Goal: Task Accomplishment & Management: Complete application form

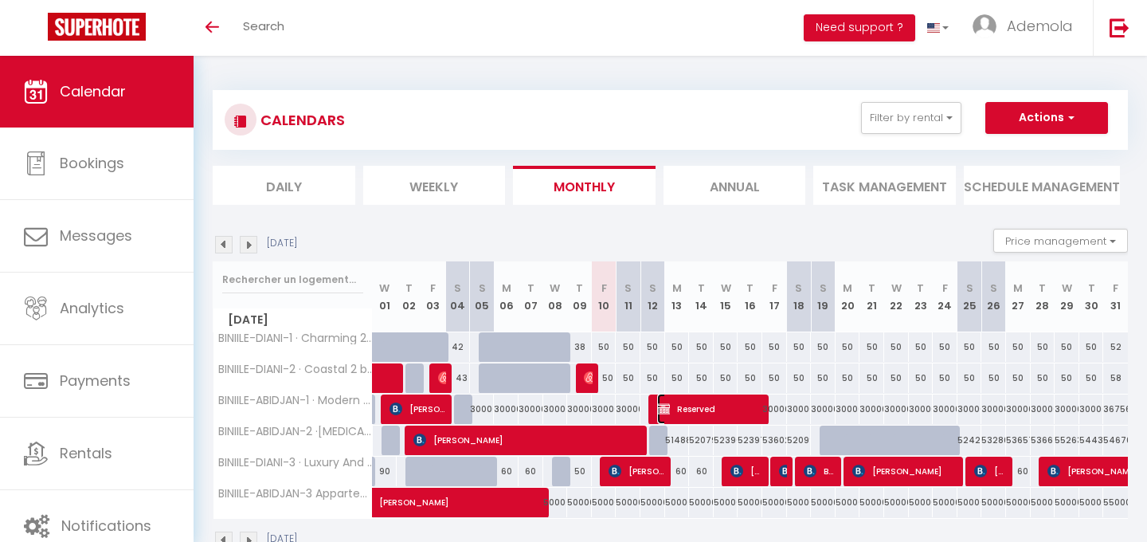
click at [681, 411] on span "Reserved" at bounding box center [710, 408] width 107 height 30
select select "OK"
select select "KO"
select select "0"
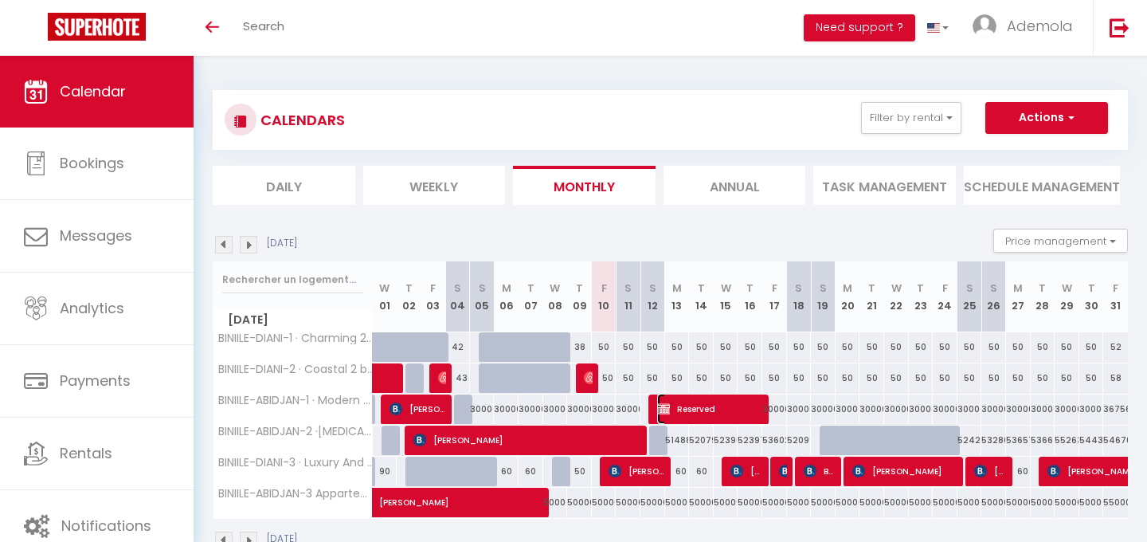
select select "1"
select select
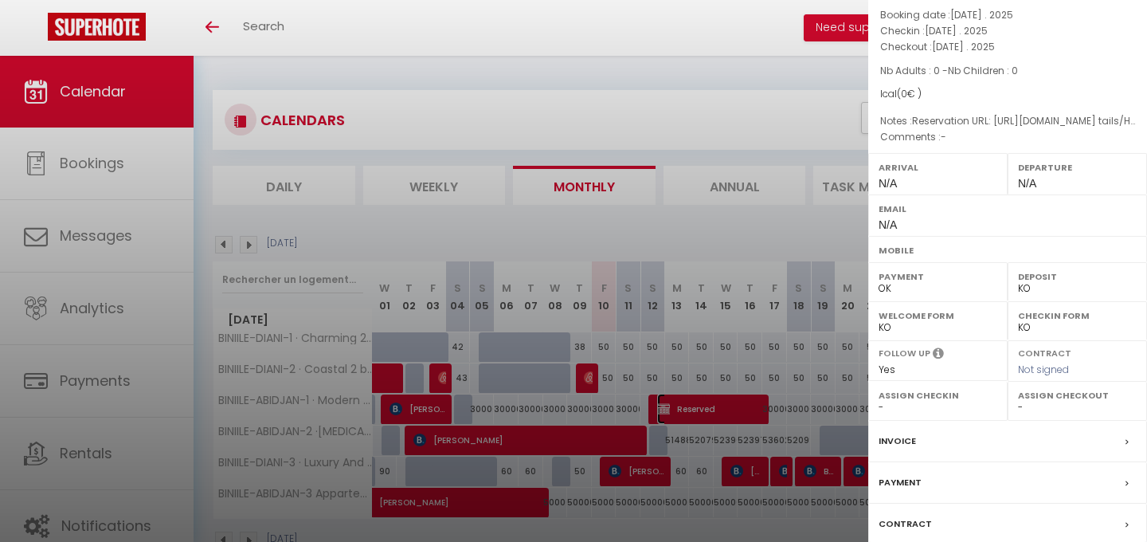
scroll to position [202, 0]
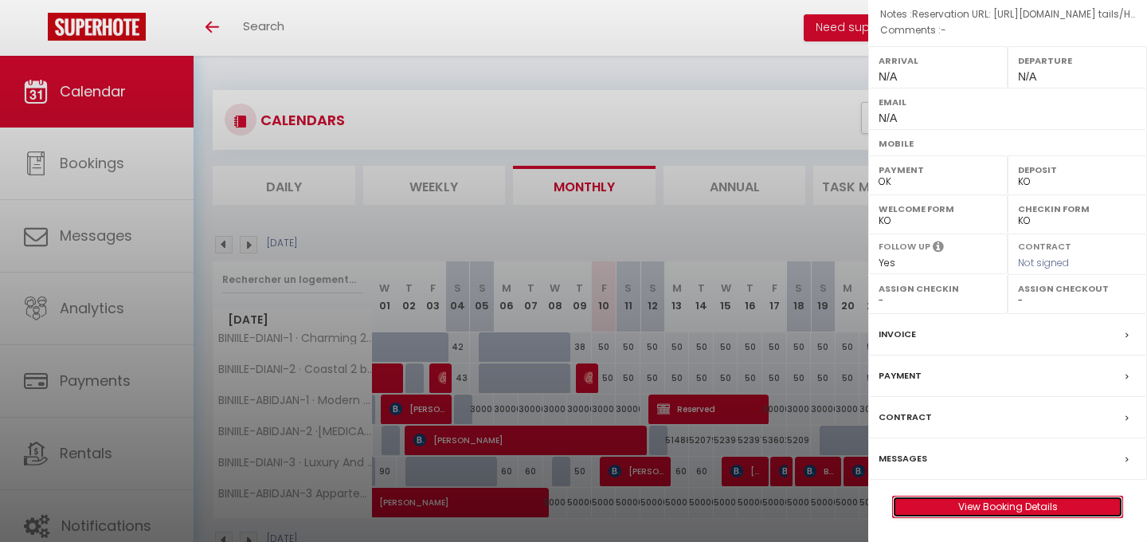
click at [981, 500] on link "View Booking Details" at bounding box center [1007, 506] width 229 height 21
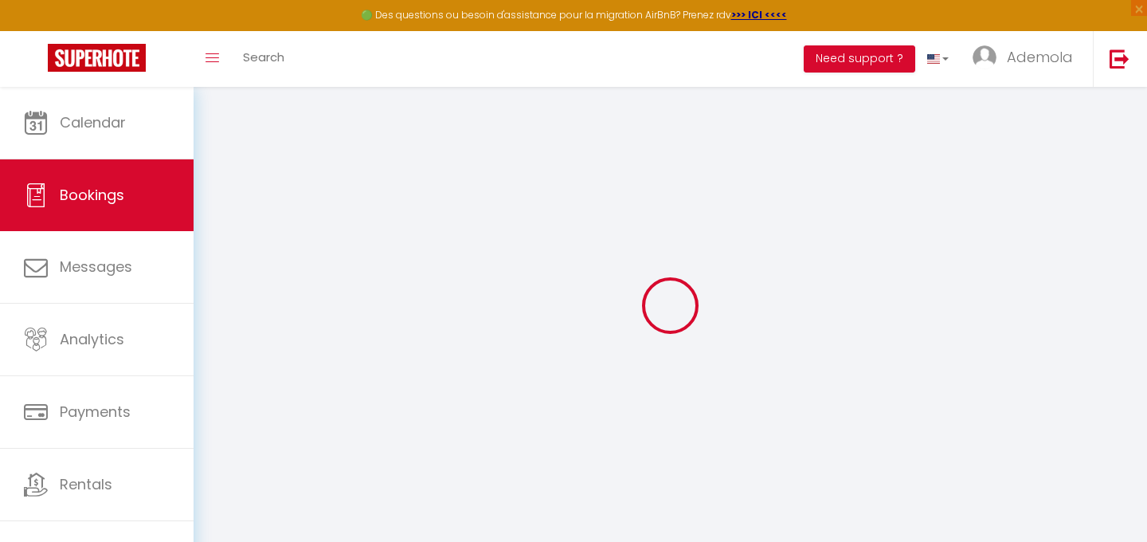
select index
select select
select select "14"
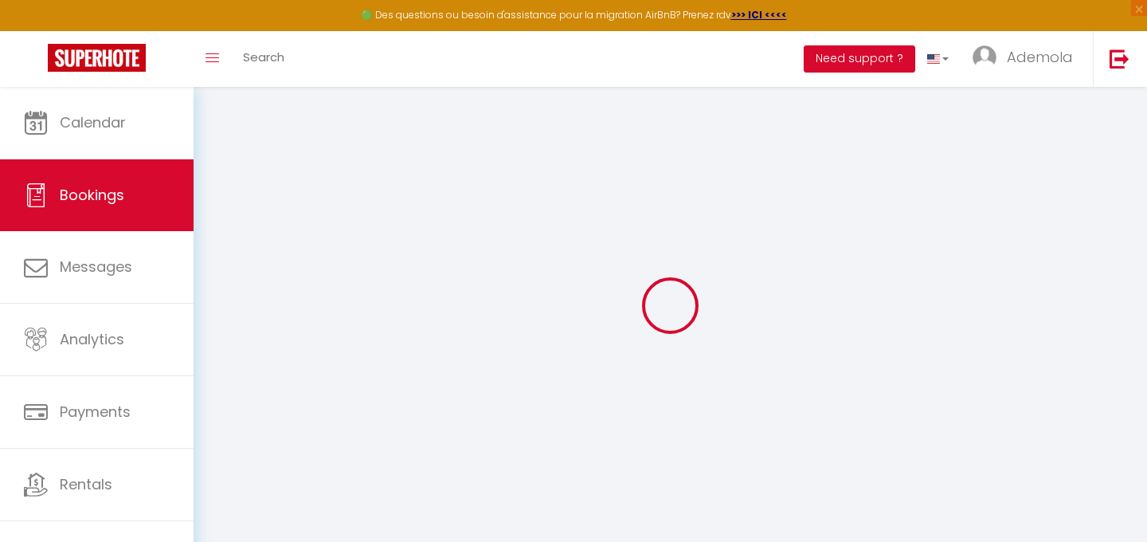
checkbox input "false"
select index
select select
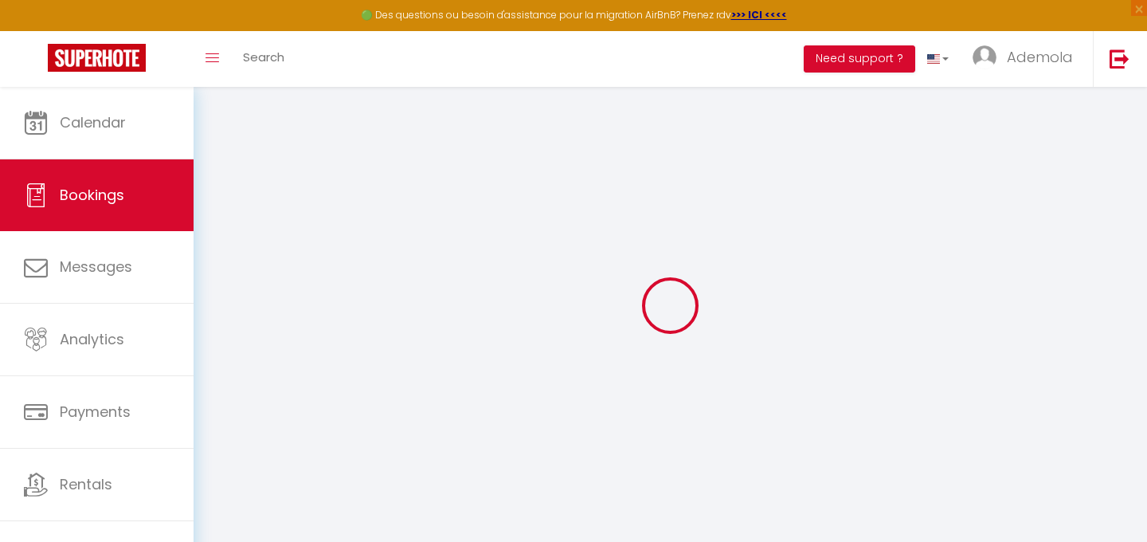
checkbox input "false"
select index
select select
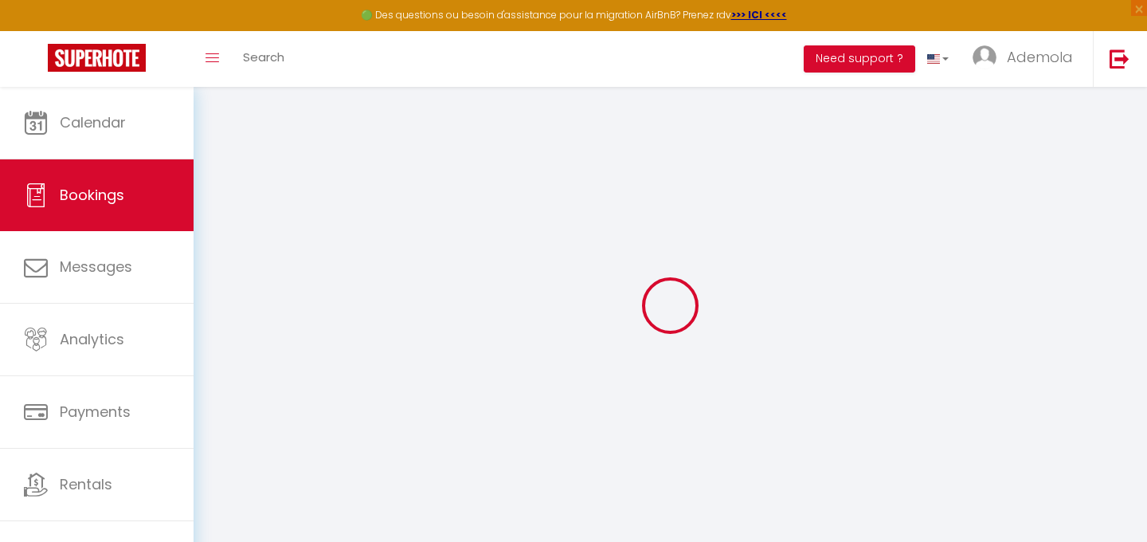
checkbox input "false"
select index
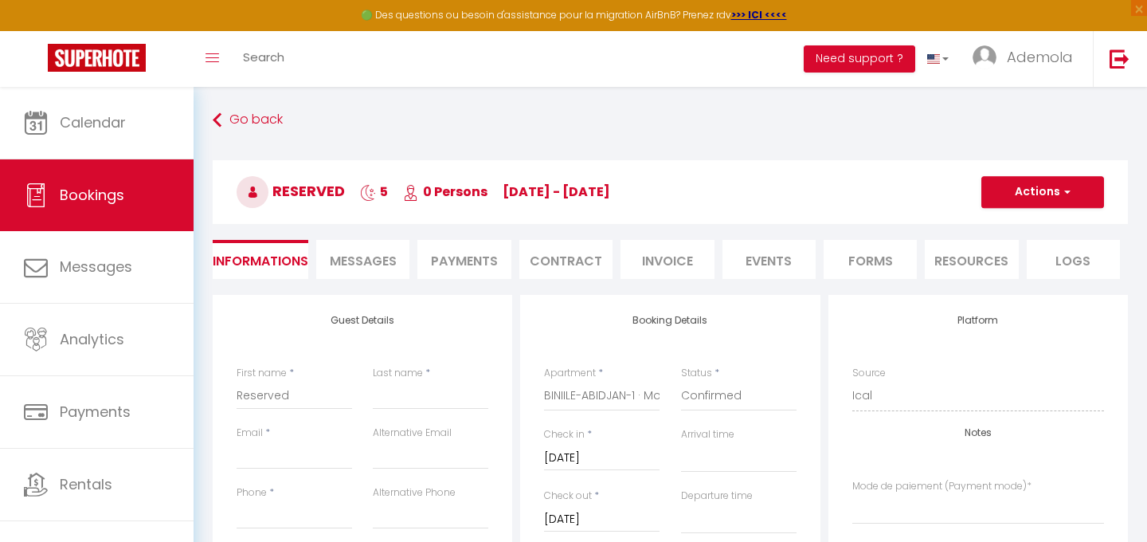
select select
checkbox input "false"
select index
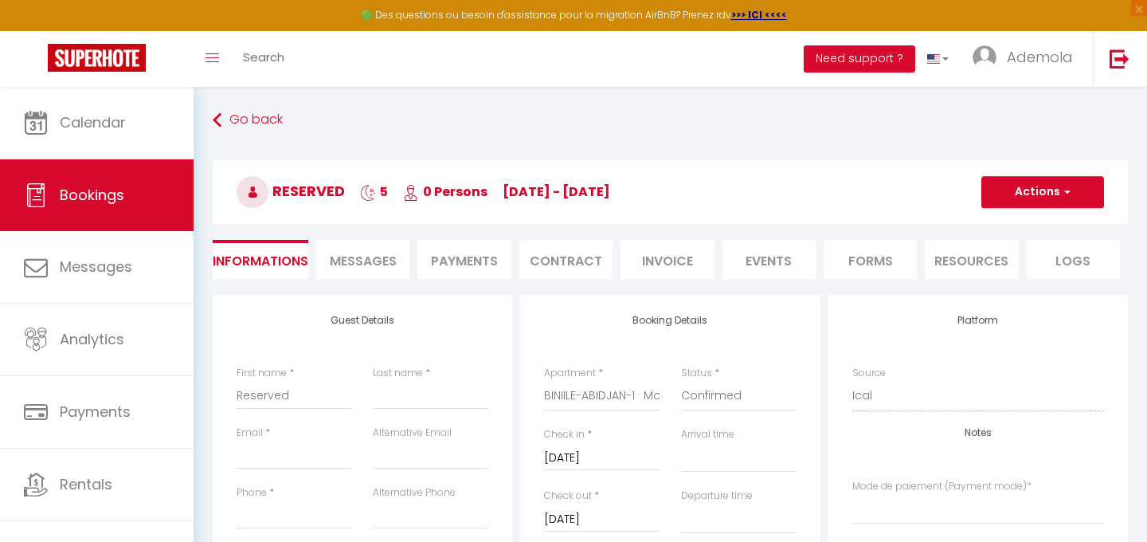
select select
checkbox input "false"
select index
select select
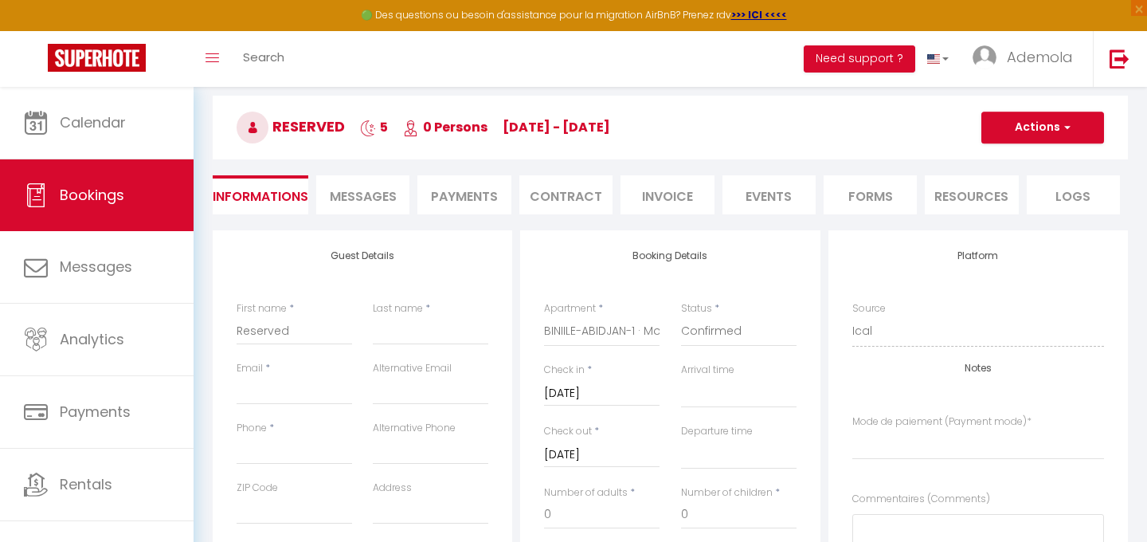
scroll to position [65, 0]
click at [730, 330] on select "Confirmed Not Confirmed Cancelled Cancelled by traveler No Show Request" at bounding box center [738, 330] width 115 height 30
click at [303, 336] on input "Reserved" at bounding box center [294, 329] width 115 height 29
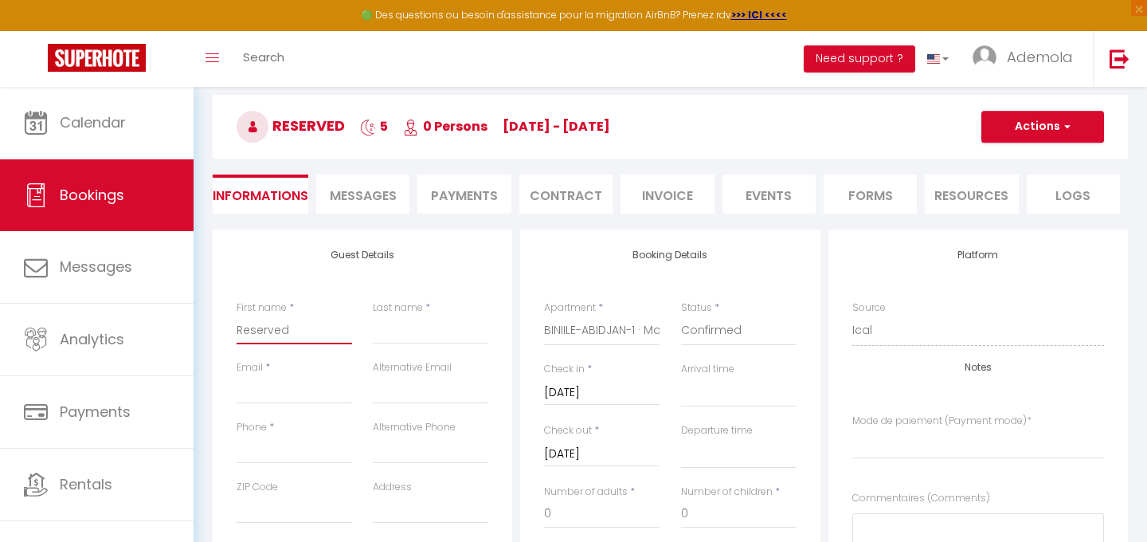
paste input "[PERSON_NAME]"
type input "[PERSON_NAME]"
select select
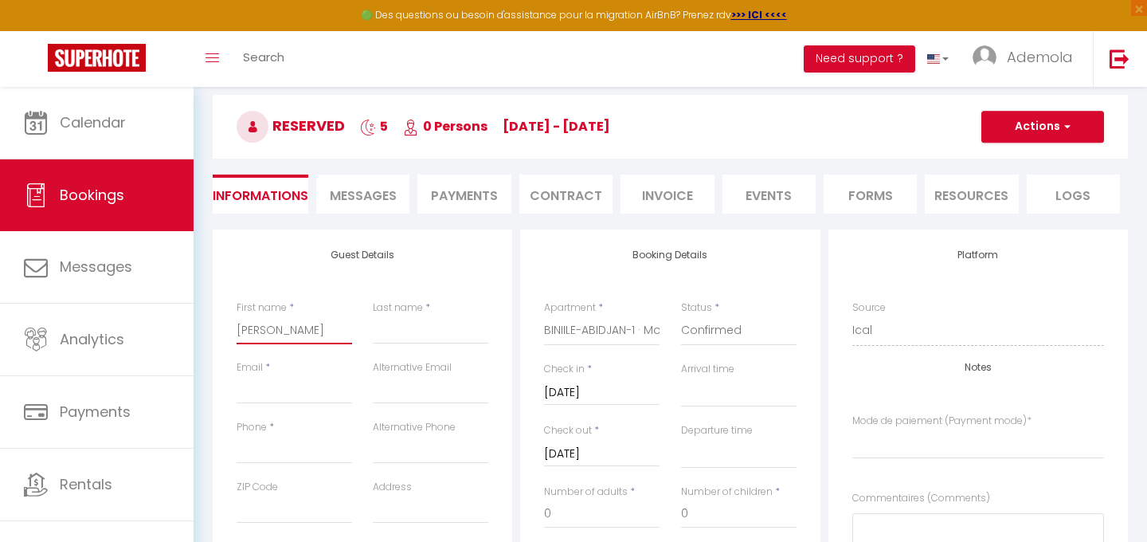
checkbox input "false"
select index
type input "[PERSON_NAME]"
click at [380, 338] on input "Last name" at bounding box center [430, 329] width 115 height 29
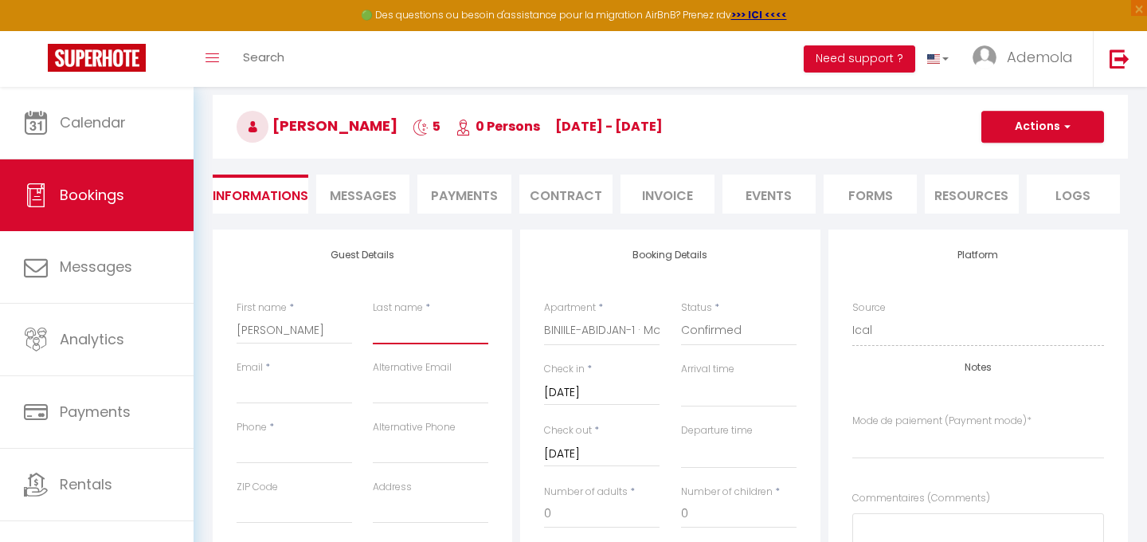
paste input "[PERSON_NAME]"
type input "[PERSON_NAME]"
select select
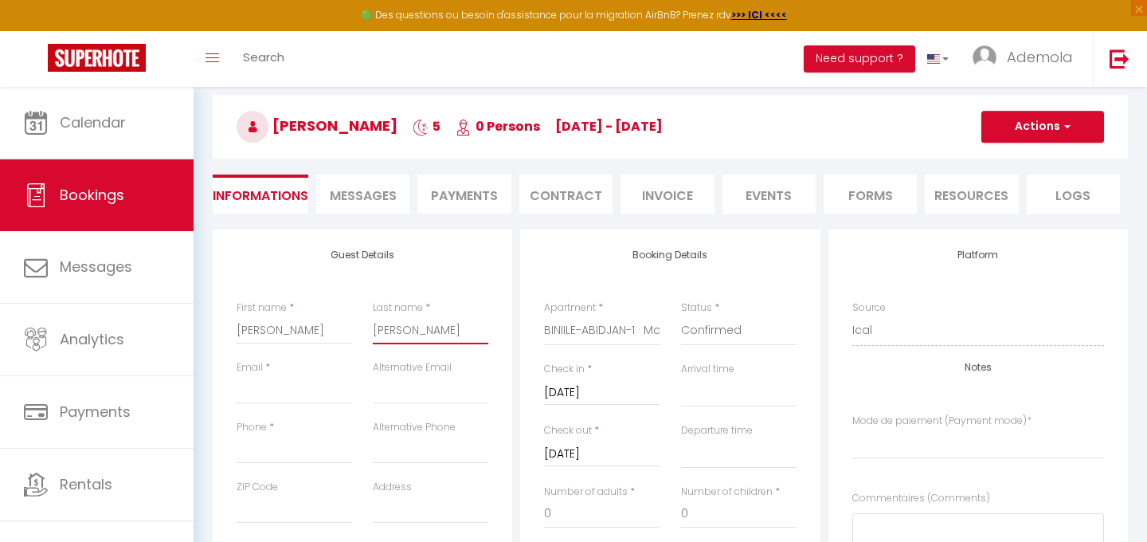
checkbox input "false"
select index
click at [383, 327] on input "[PERSON_NAME]" at bounding box center [430, 329] width 115 height 29
type input "Yérima"
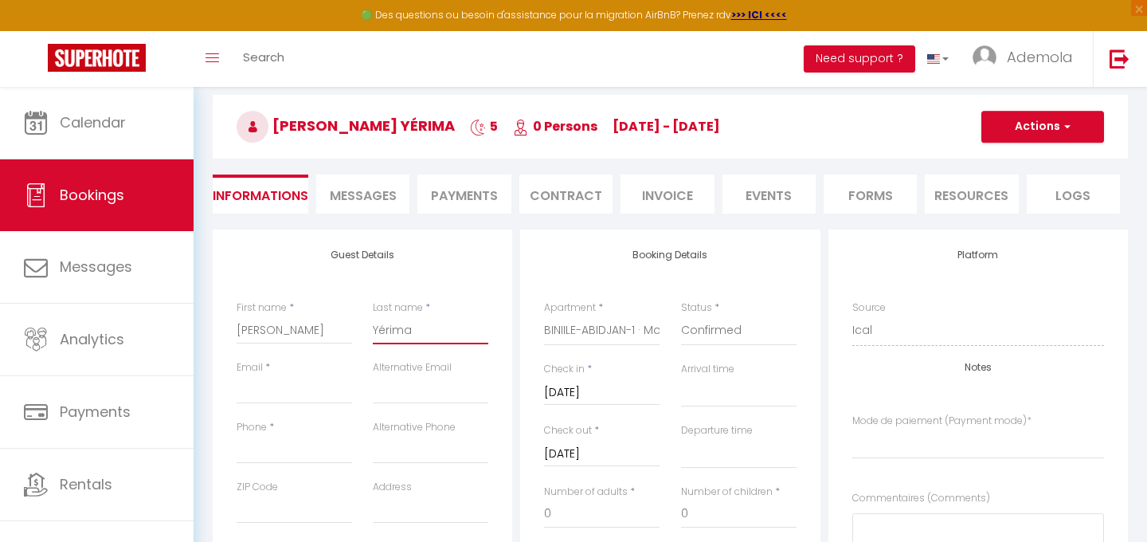
select select
checkbox input "false"
select index
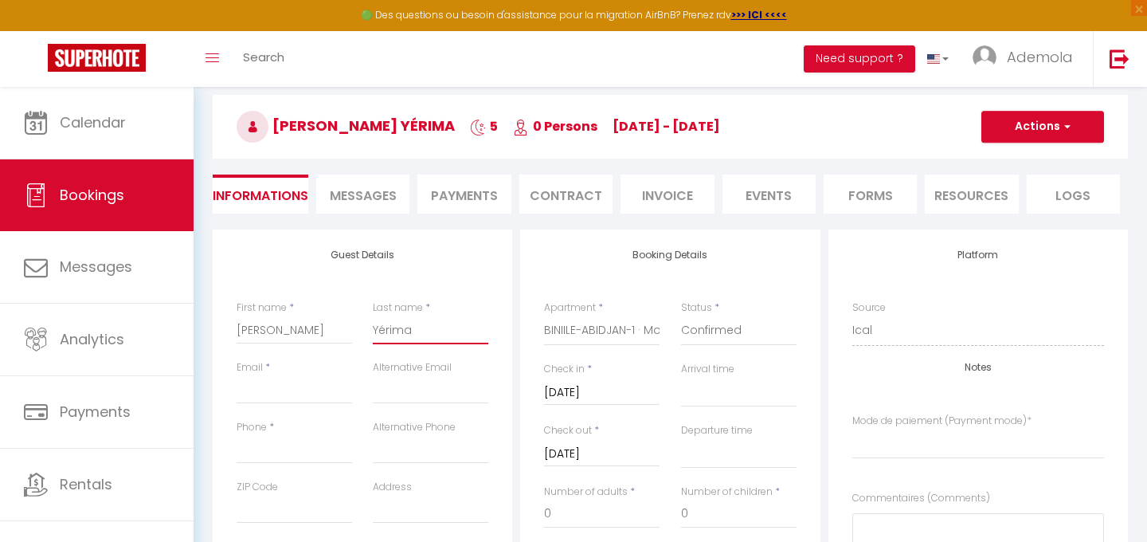
type input "Yérima"
click at [278, 339] on input "[PERSON_NAME]" at bounding box center [294, 329] width 115 height 29
type input "[PERSON_NAME]"
select select
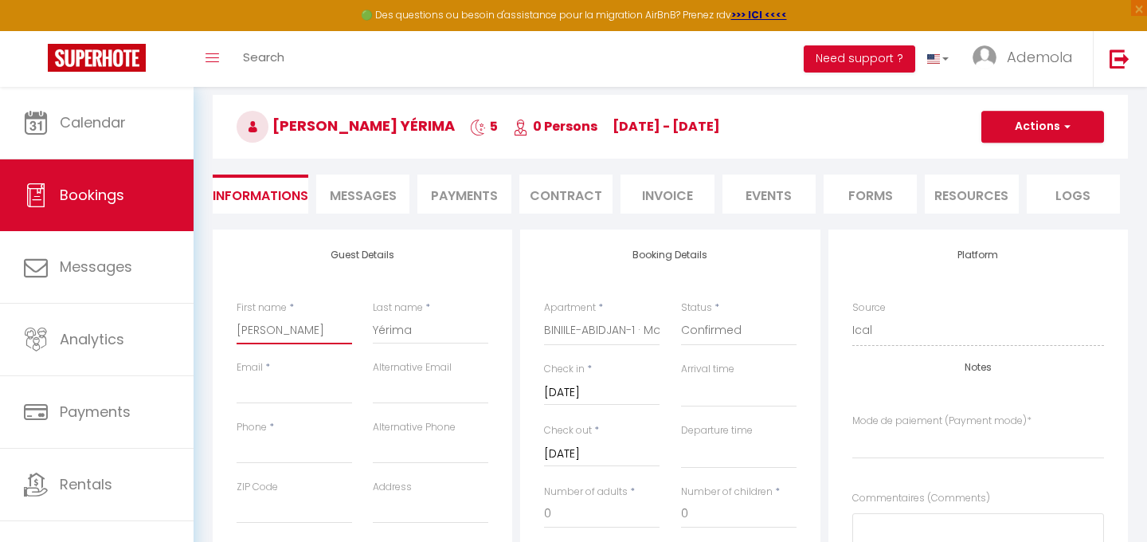
select select
checkbox input "false"
select index
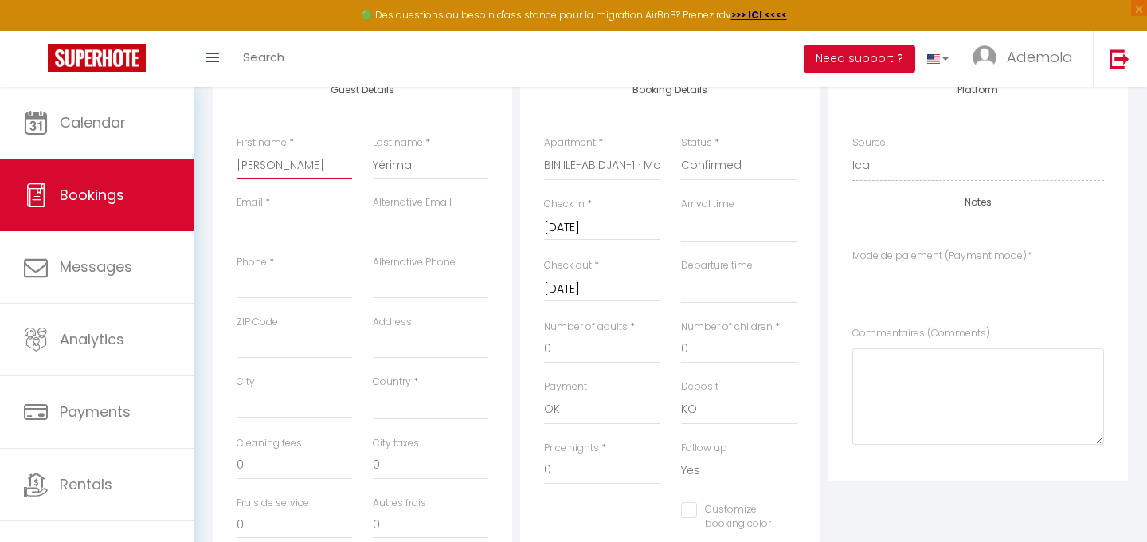
scroll to position [14, 0]
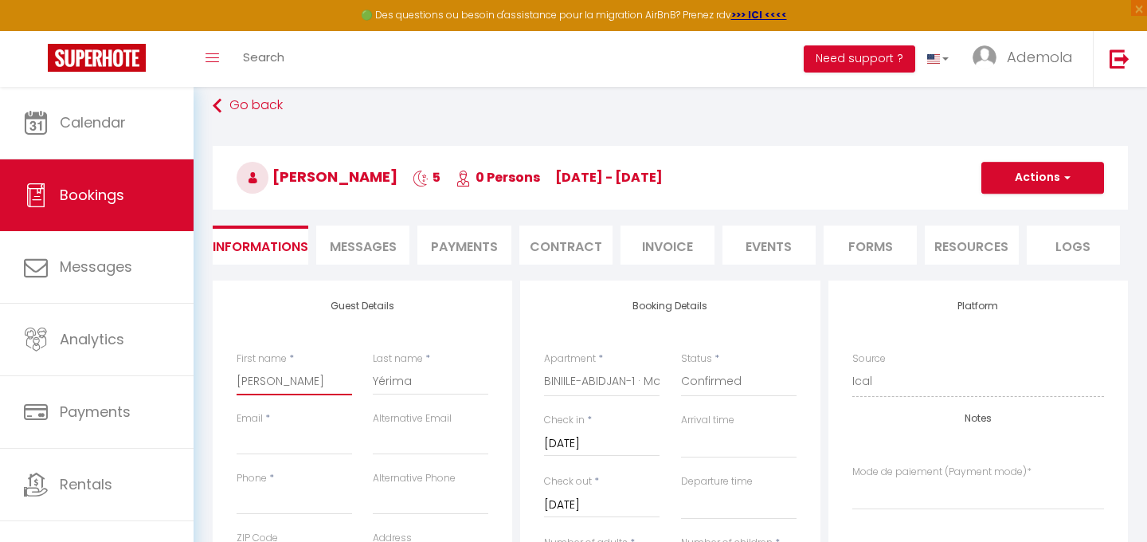
type input "[PERSON_NAME]"
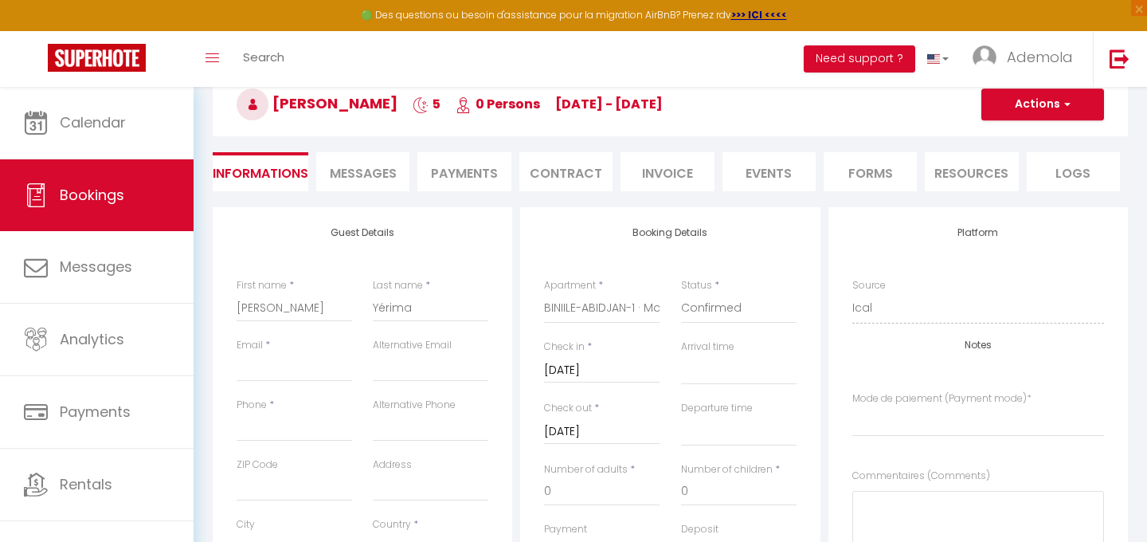
scroll to position [89, 0]
click at [276, 360] on input "Customer email" at bounding box center [294, 365] width 115 height 29
type input "[EMAIL_ADDRESS][DOMAIN_NAME]"
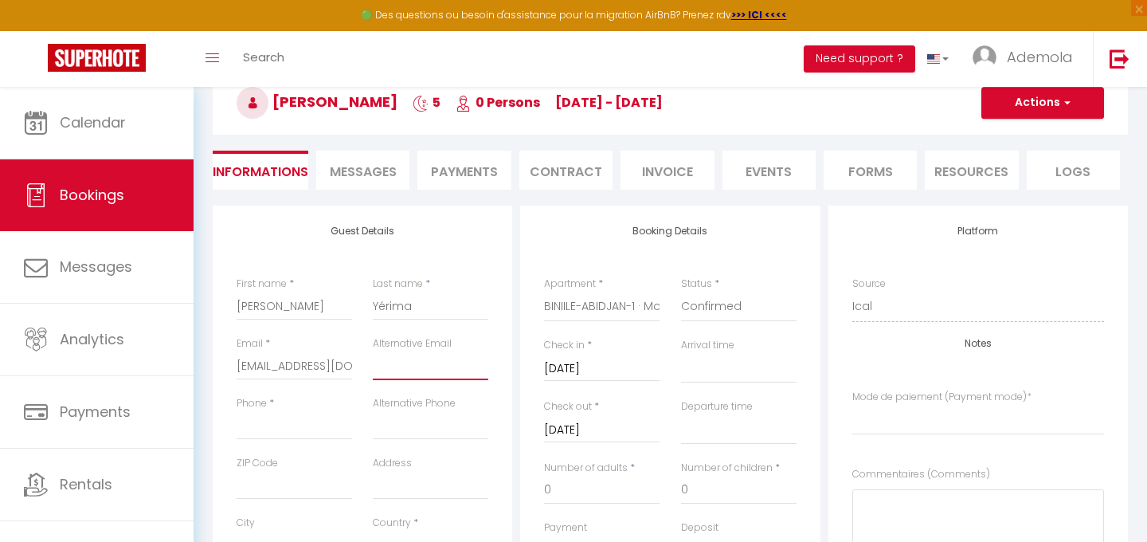
type input "[EMAIL_ADDRESS][DOMAIN_NAME]"
type input "0624115312"
type input "92110"
type input "[STREET_ADDRESS][PERSON_NAME]"
type input "Clichy"
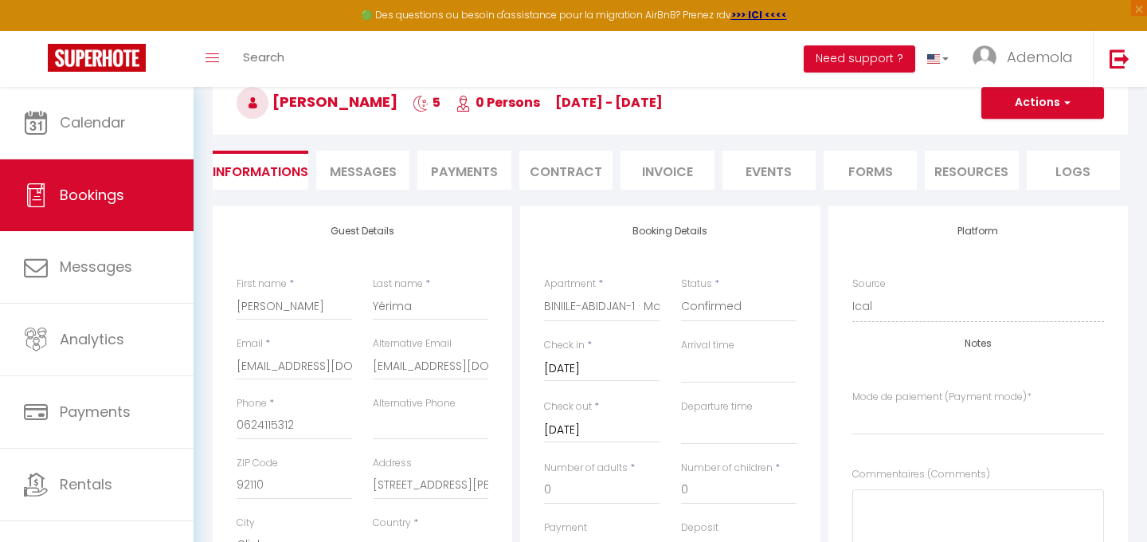
select select "FR"
select select
checkbox input "false"
select index
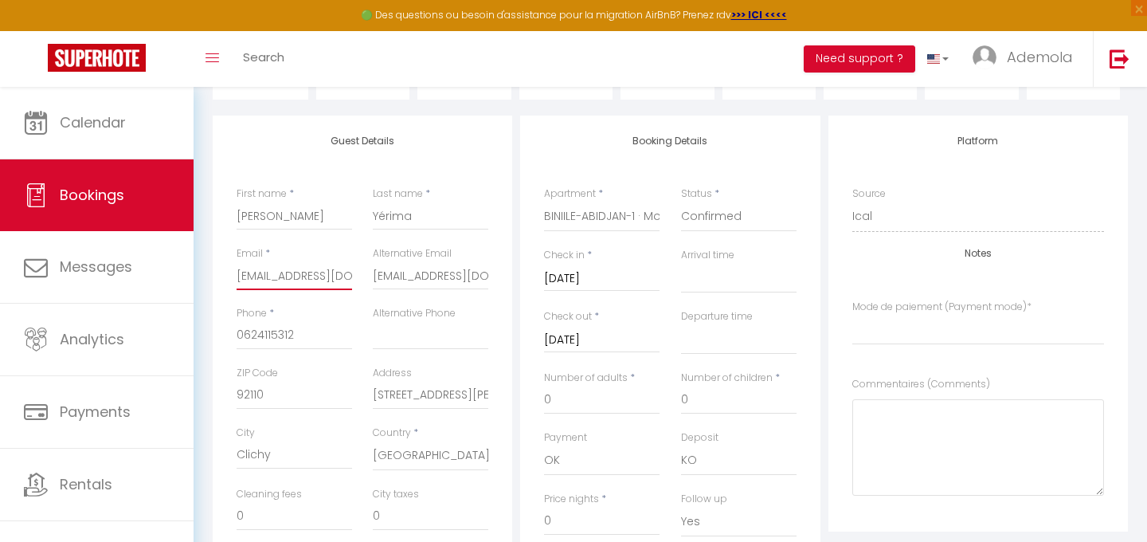
scroll to position [0, 0]
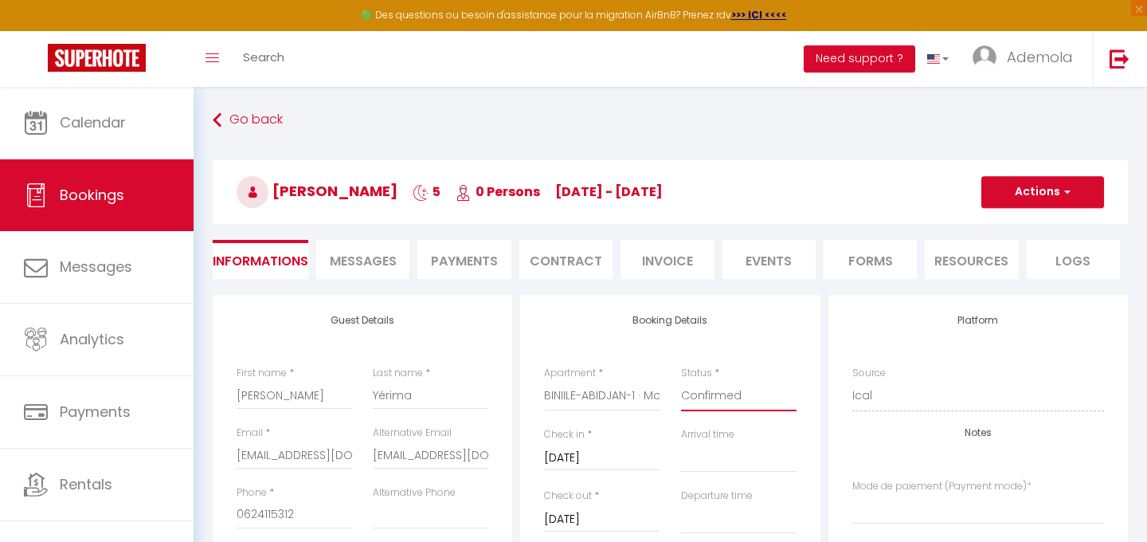
click at [718, 396] on select "Confirmed Not Confirmed Cancelled Cancelled by traveler No Show Request" at bounding box center [738, 396] width 115 height 30
select select "0"
click at [681, 381] on select "Confirmed Not Confirmed Cancelled Cancelled by traveler No Show Request" at bounding box center [738, 396] width 115 height 30
select select
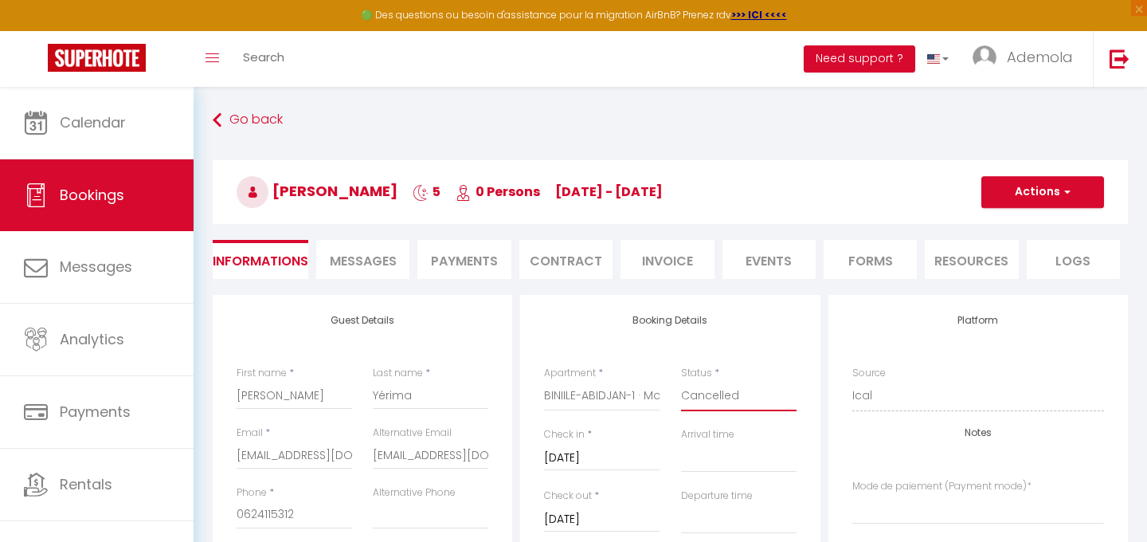
checkbox input "false"
select index
click at [722, 387] on select "Confirmed Not Confirmed Cancelled Cancelled by traveler No Show Request" at bounding box center [738, 396] width 115 height 30
select select "1"
click at [681, 381] on select "Confirmed Not Confirmed Cancelled Cancelled by traveler No Show Request" at bounding box center [738, 396] width 115 height 30
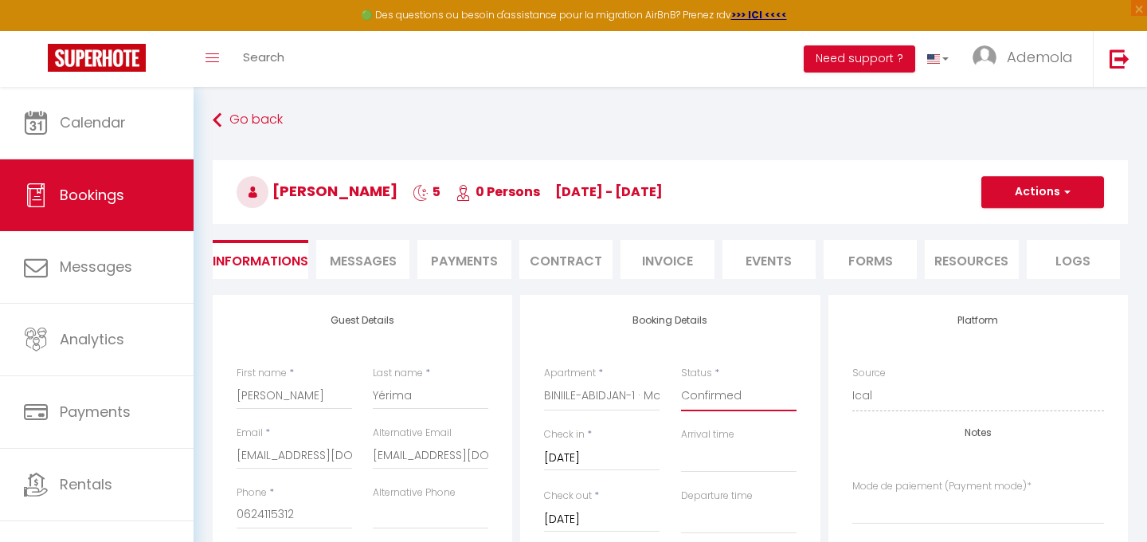
select select
checkbox input "false"
select index
click at [1038, 190] on button "Actions" at bounding box center [1042, 192] width 123 height 32
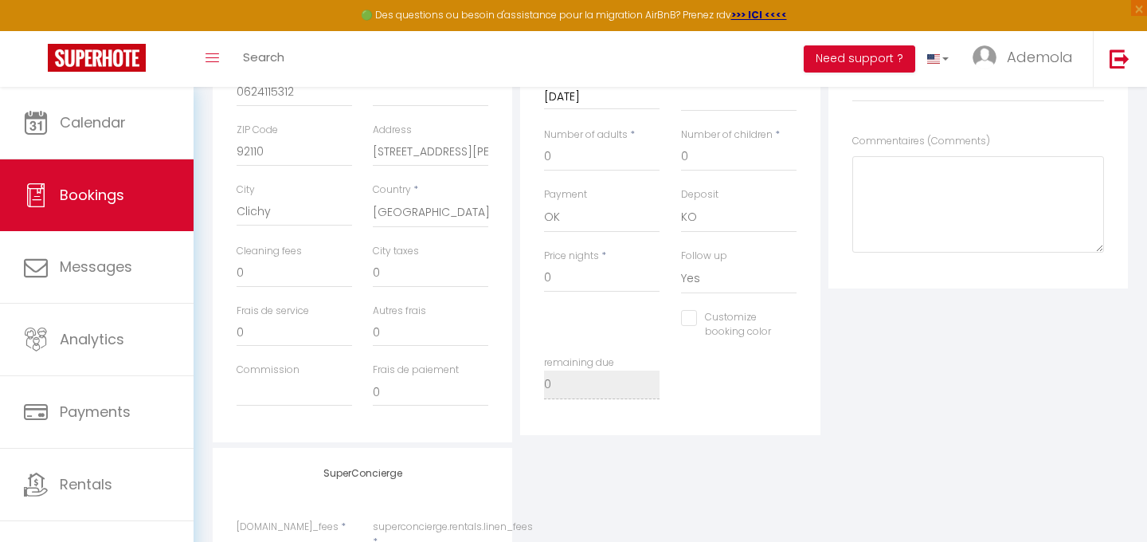
scroll to position [421, 0]
click at [574, 281] on input "0" at bounding box center [601, 278] width 115 height 29
click at [565, 283] on input "0" at bounding box center [601, 278] width 115 height 29
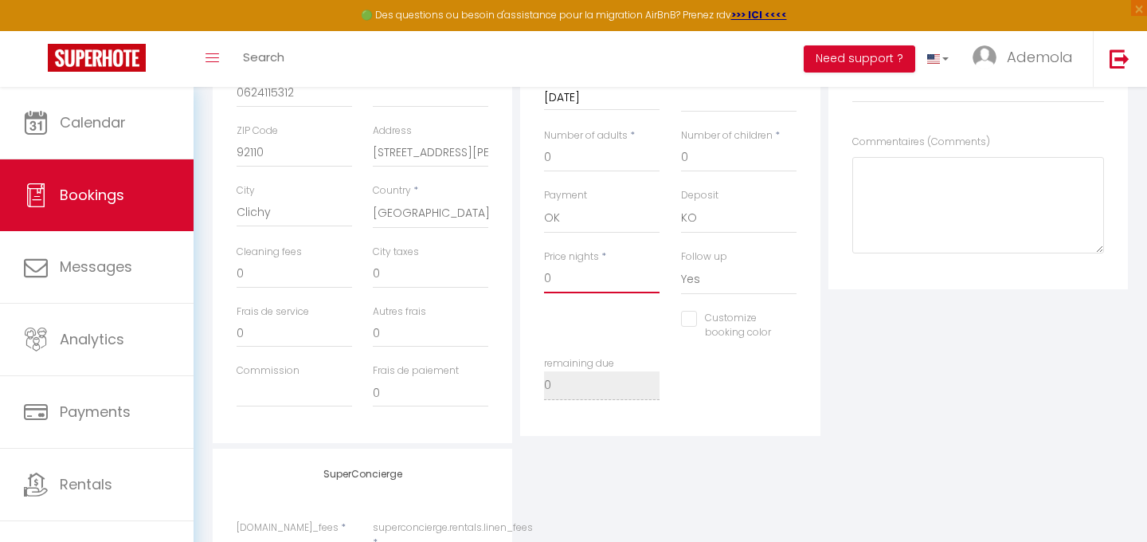
click at [565, 283] on input "0" at bounding box center [601, 278] width 115 height 29
type input "1"
select select
checkbox input "false"
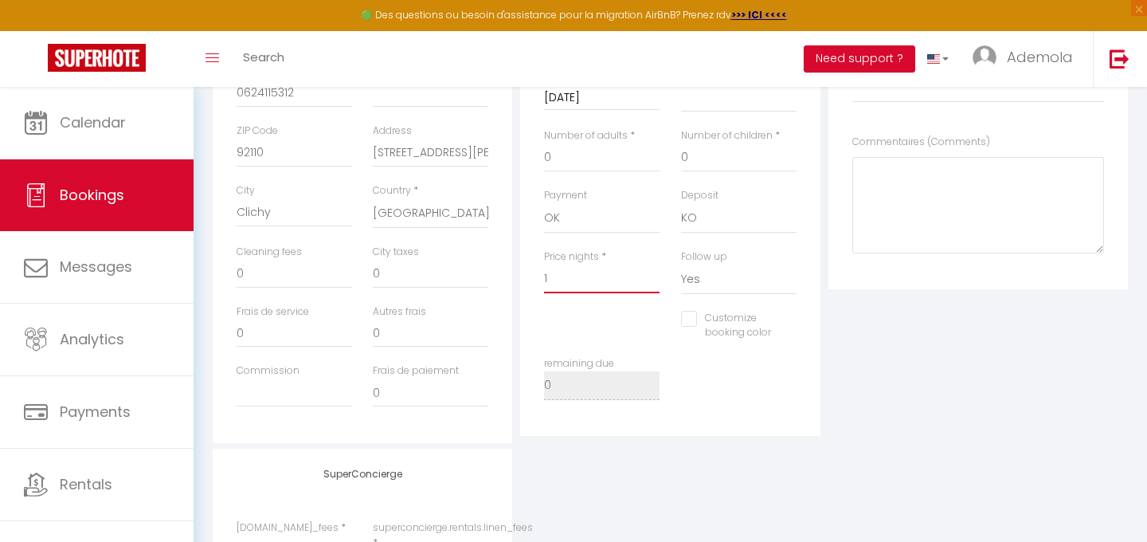
select index
type input "10"
select select
checkbox input "false"
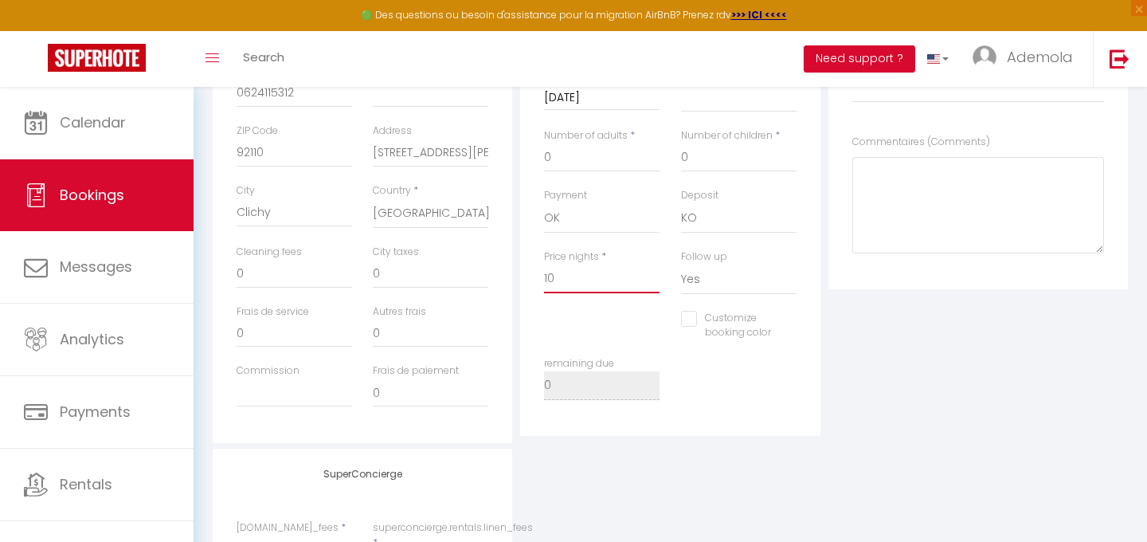
select index
type input "102"
select select
checkbox input "false"
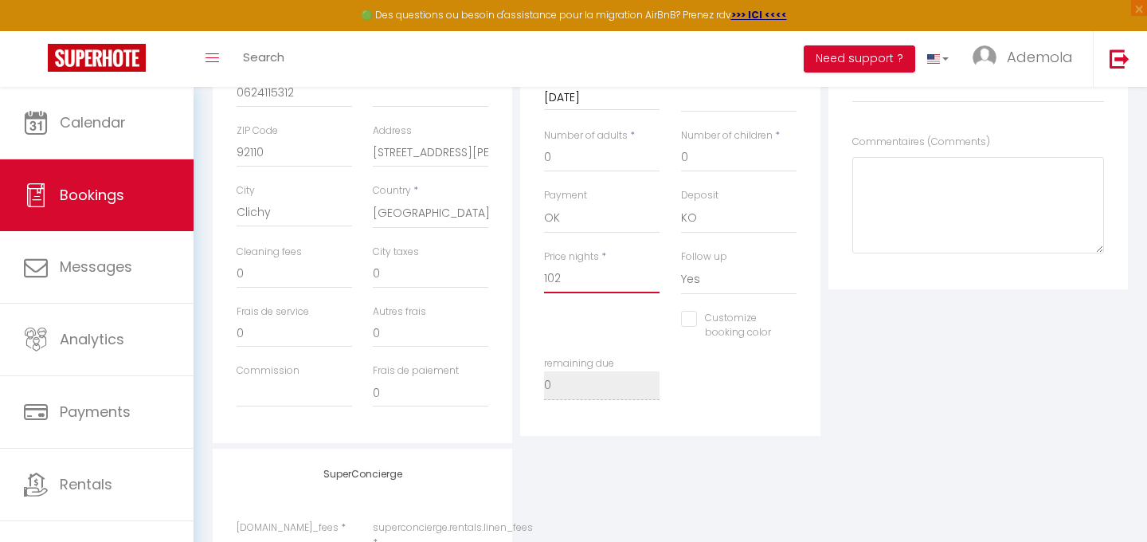
select index
type input "1020"
select select
checkbox input "false"
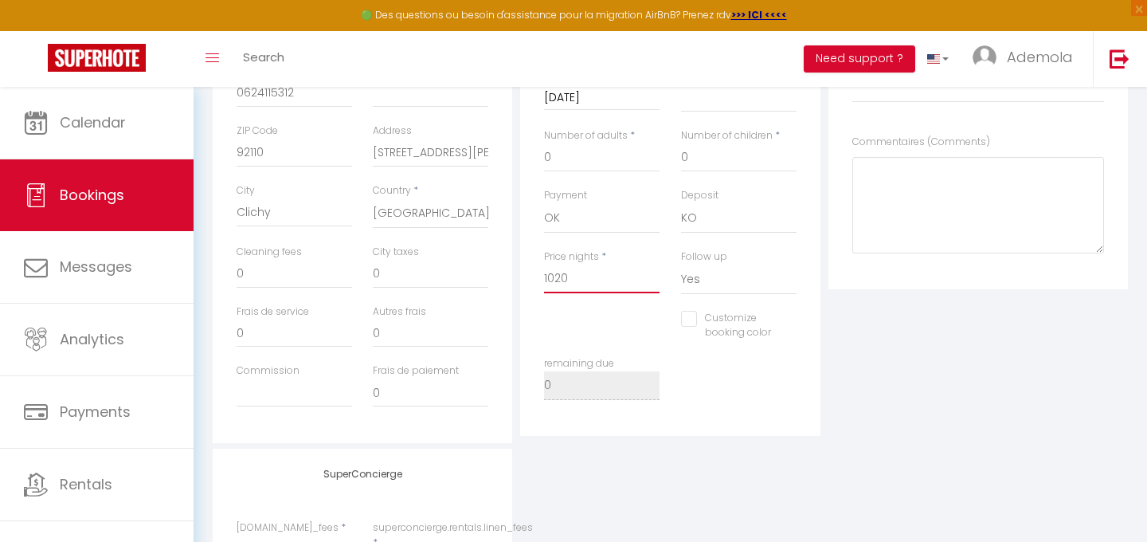
select index
type input "10200"
select select
checkbox input "false"
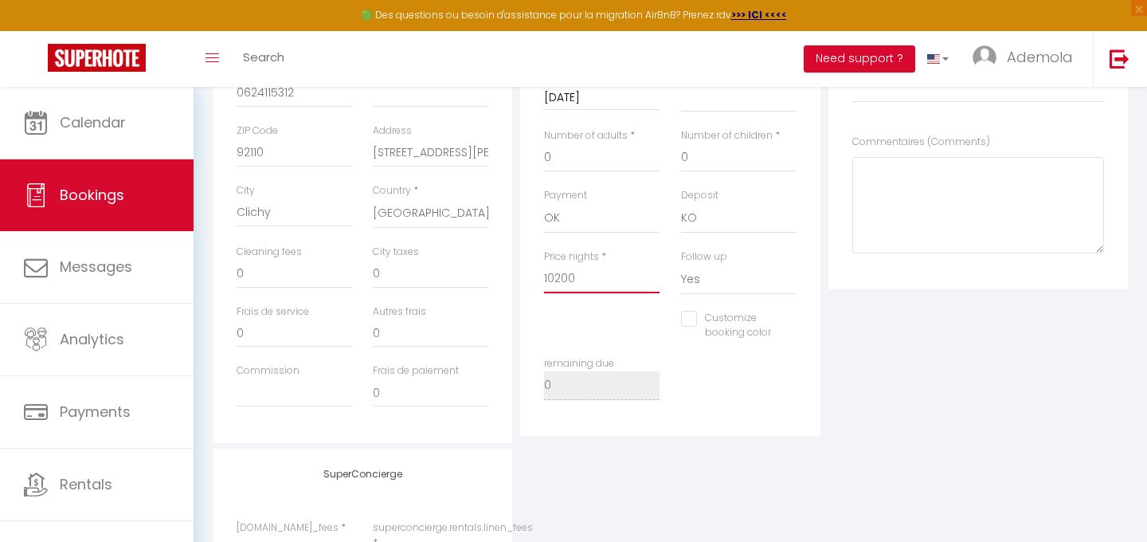
select index
type input "102000"
select select
checkbox input "false"
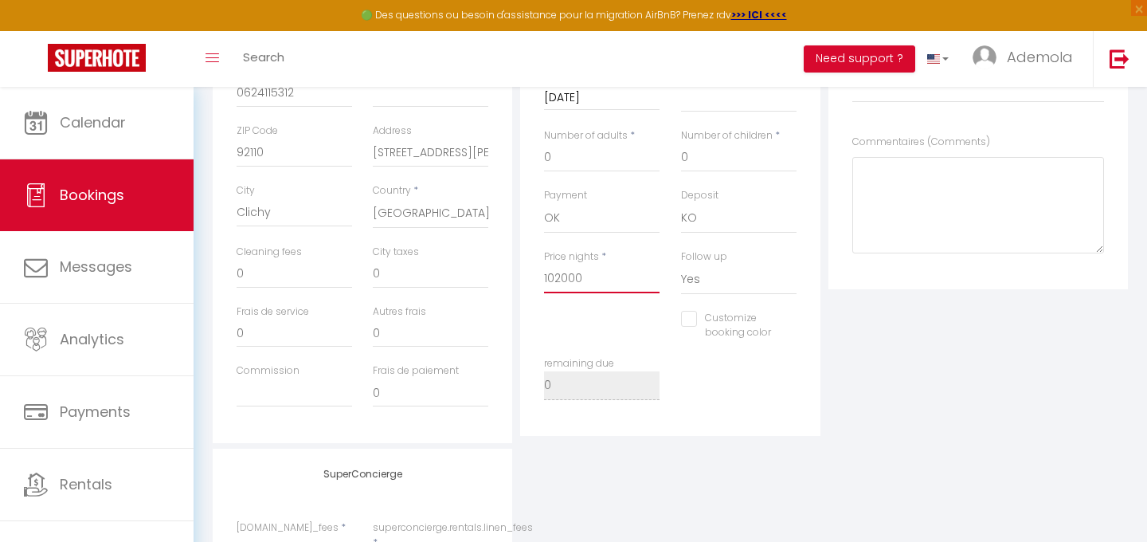
select index
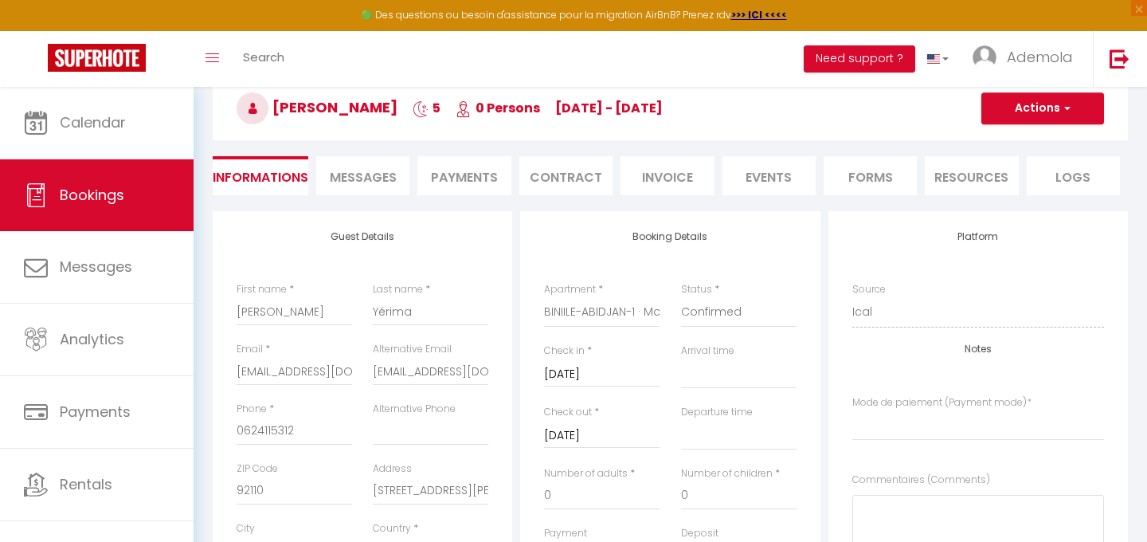
scroll to position [0, 0]
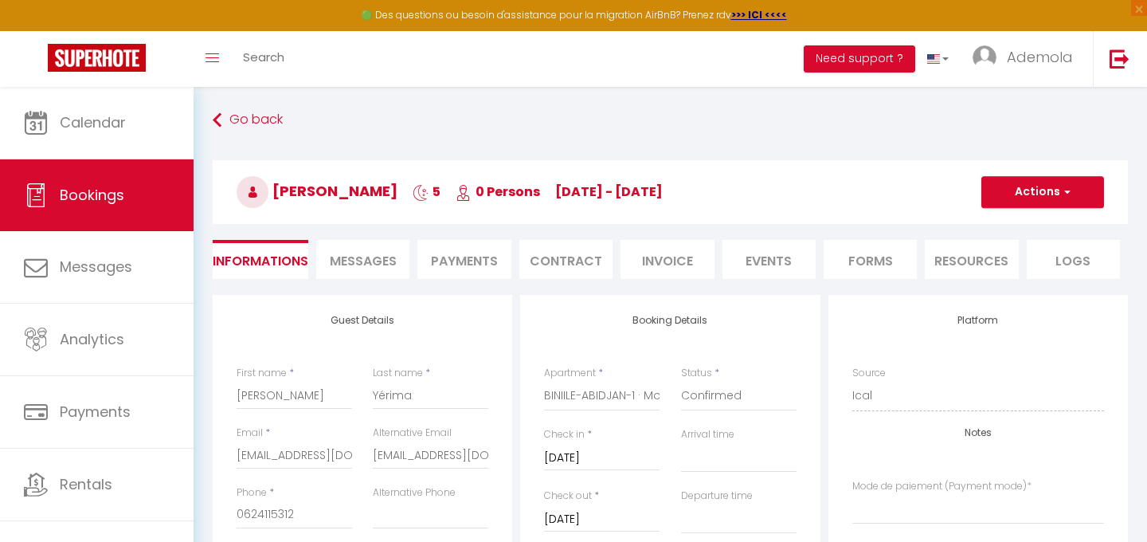
type input "102000"
click at [1032, 195] on button "Actions" at bounding box center [1042, 192] width 123 height 32
click at [996, 221] on link "Save" at bounding box center [1027, 227] width 126 height 21
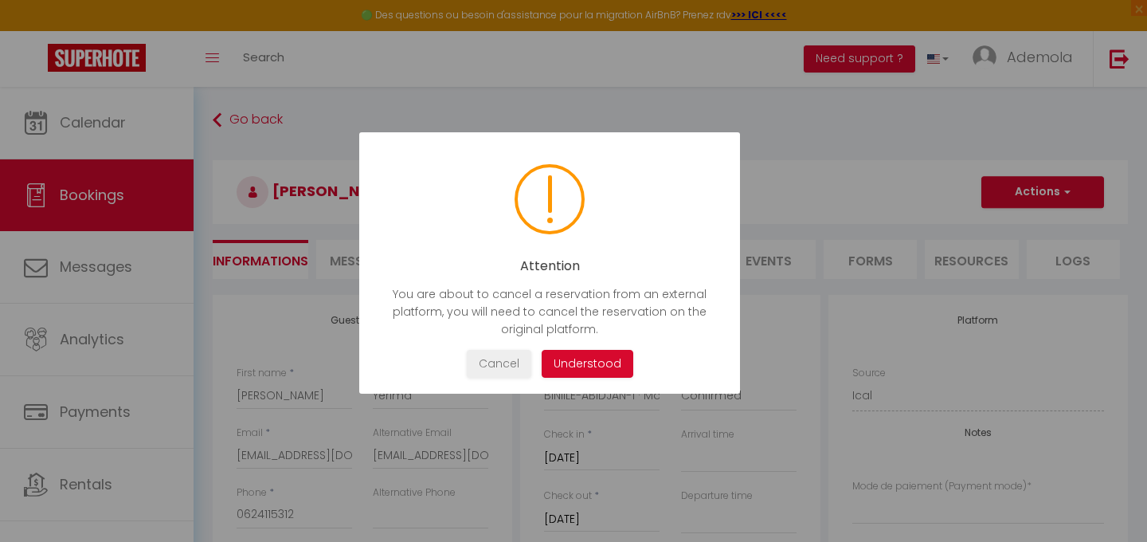
click at [589, 366] on button "Understood" at bounding box center [588, 364] width 92 height 28
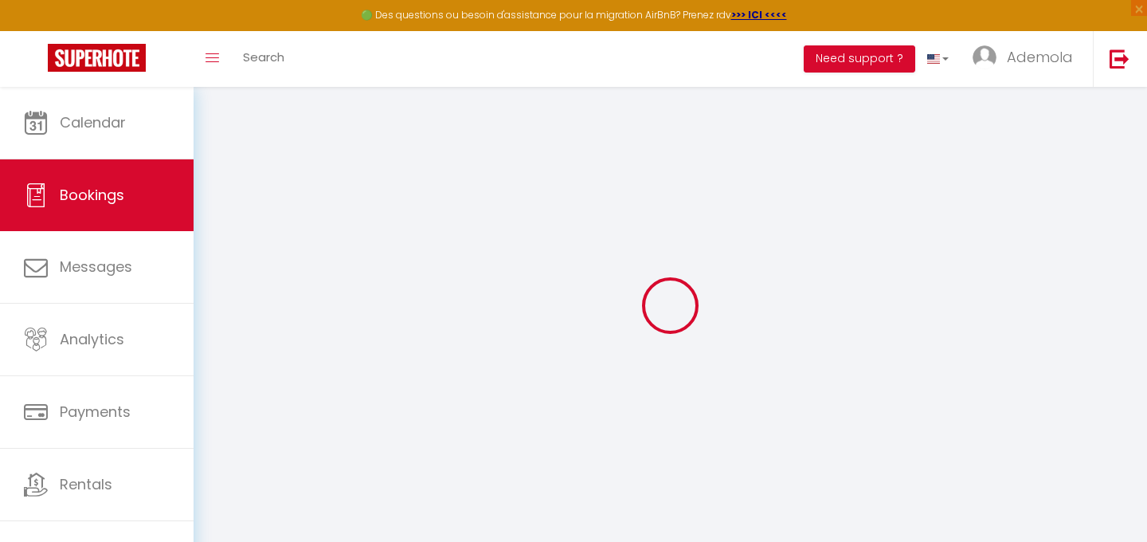
select select "not_cancelled"
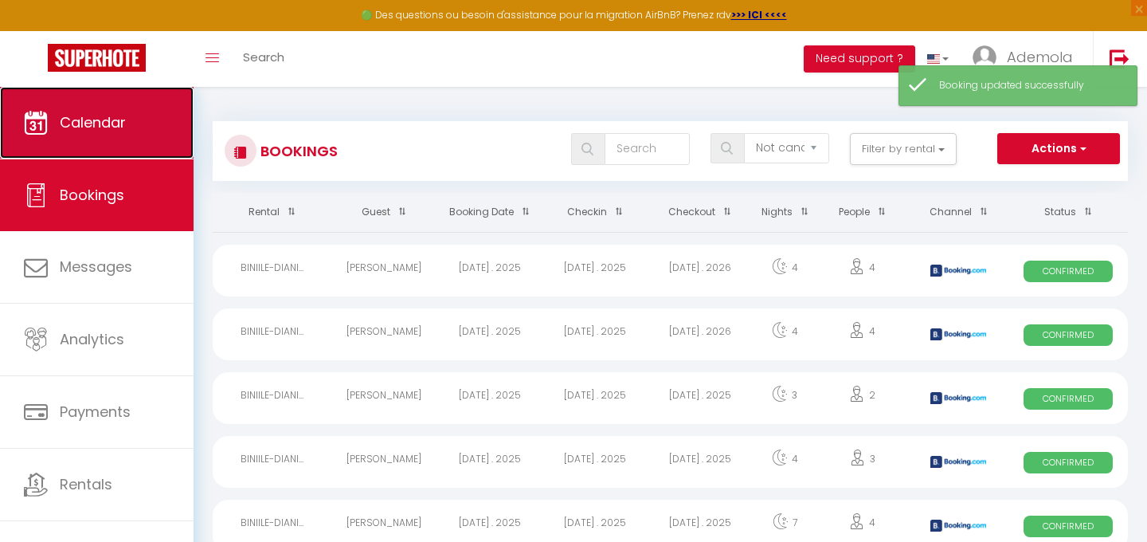
click at [92, 119] on span "Calendar" at bounding box center [93, 122] width 66 height 20
